Goal: Check status

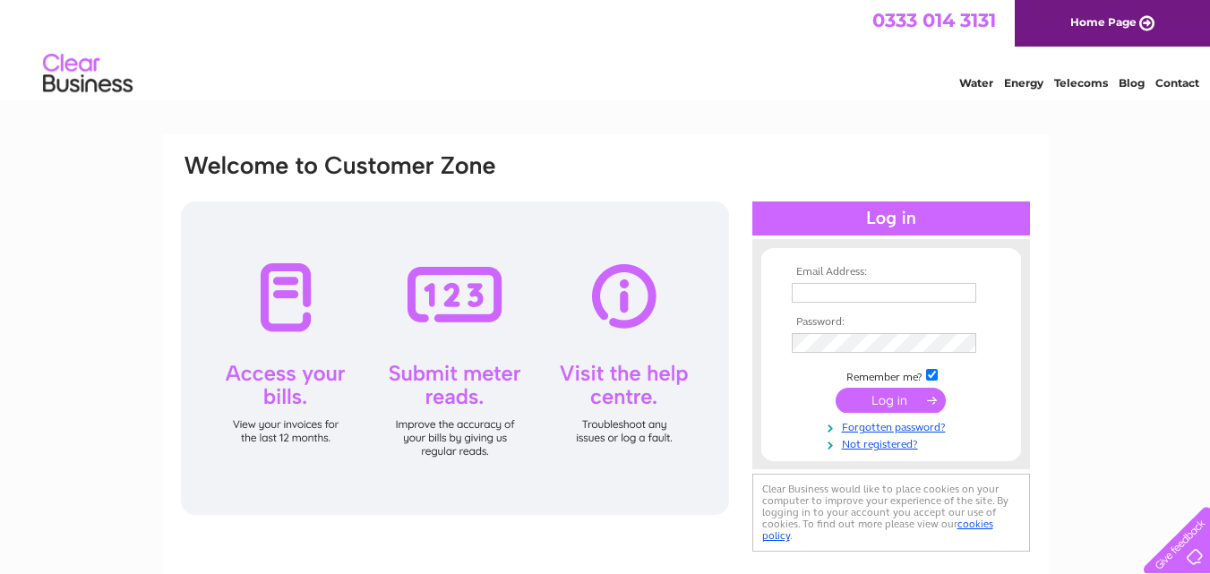
type input "r_jmotors@outlook.com"
click at [873, 408] on input "submit" at bounding box center [891, 400] width 110 height 25
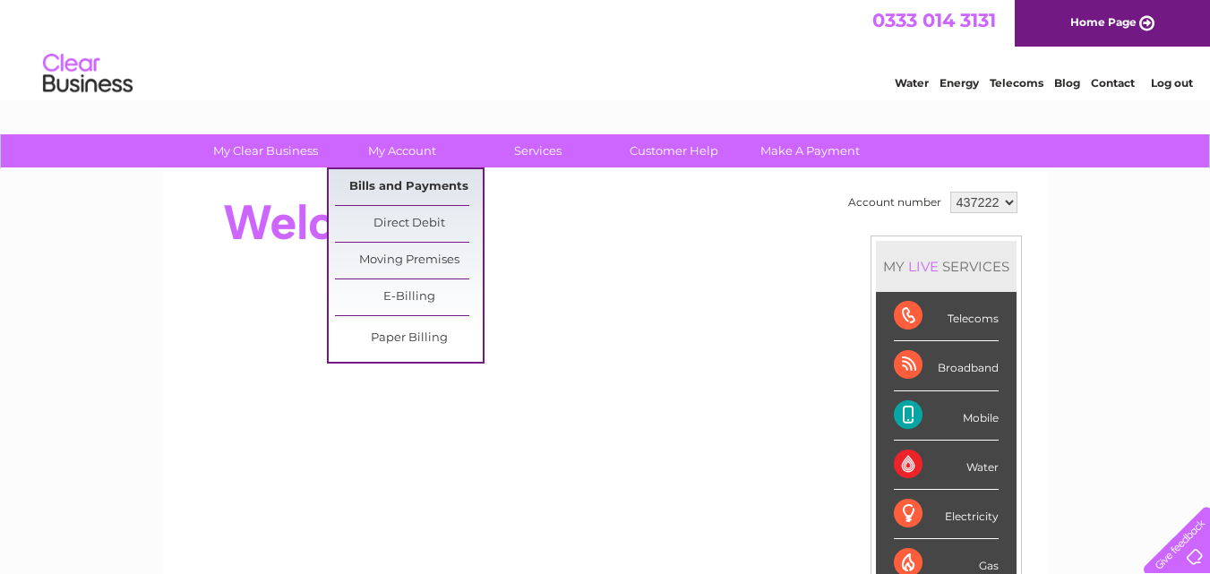
click at [409, 179] on link "Bills and Payments" at bounding box center [409, 187] width 148 height 36
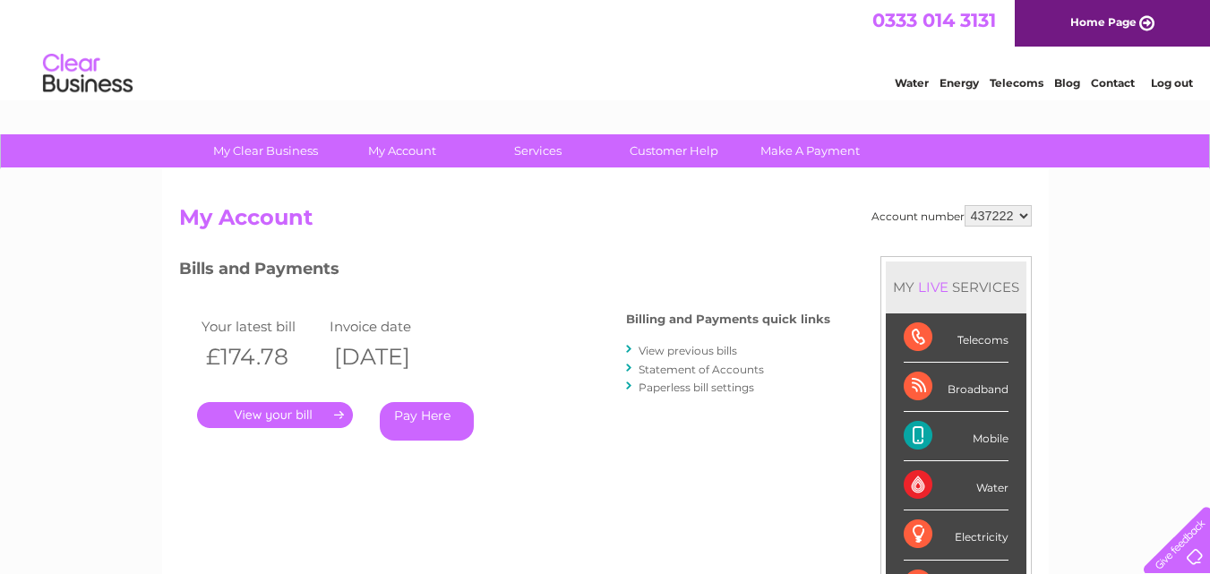
click at [254, 409] on link "." at bounding box center [275, 415] width 156 height 26
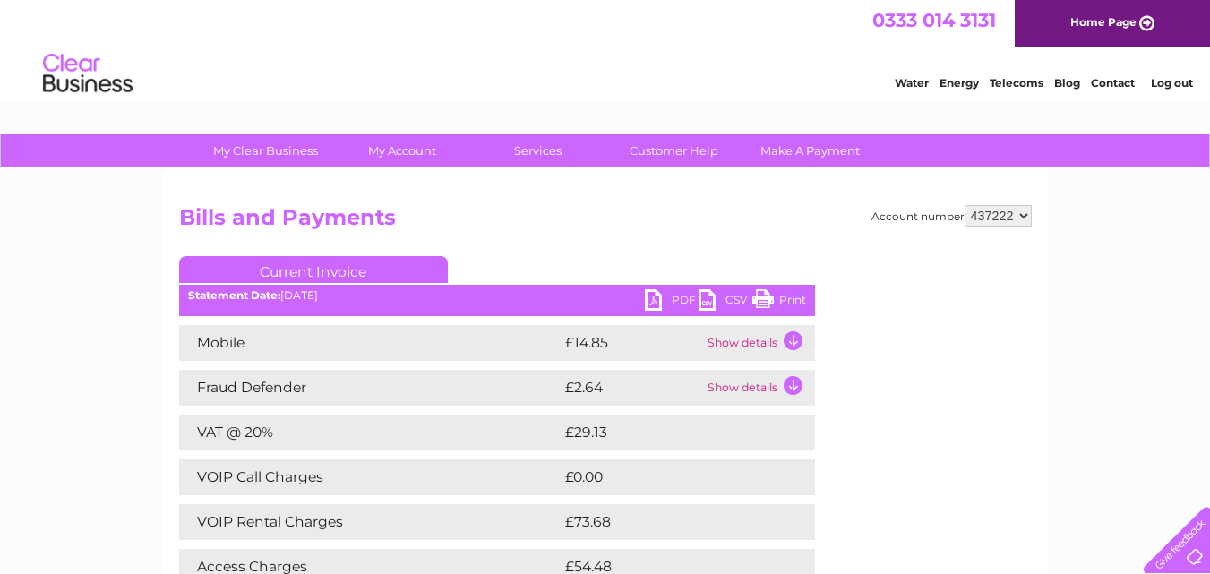
click at [761, 306] on link "Print" at bounding box center [780, 302] width 54 height 26
